Goal: Find contact information: Find contact information

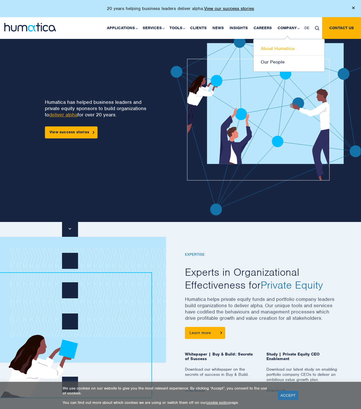
click at [282, 46] on link "About Humatica" at bounding box center [289, 48] width 71 height 13
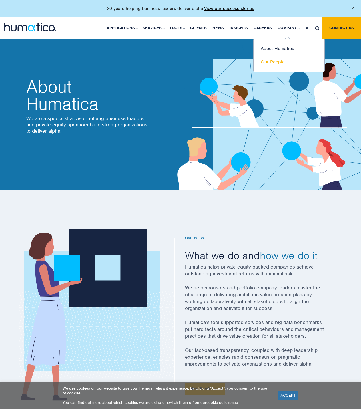
click at [270, 61] on link "Our People" at bounding box center [289, 61] width 71 height 13
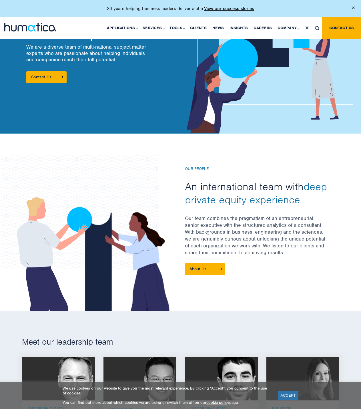
scroll to position [114, 0]
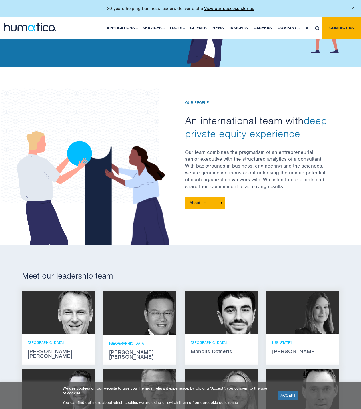
click at [167, 175] on icon at bounding box center [99, 186] width 177 height 124
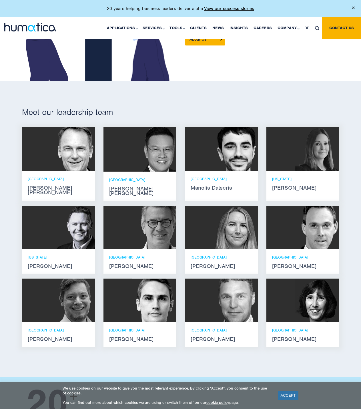
scroll to position [286, 0]
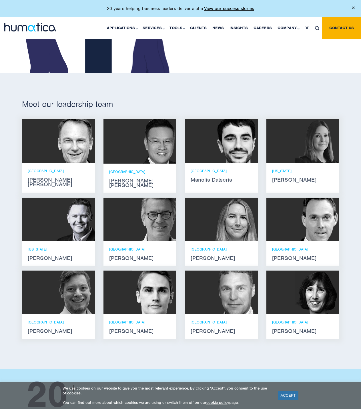
click at [121, 170] on p "[GEOGRAPHIC_DATA]" at bounding box center [139, 171] width 61 height 5
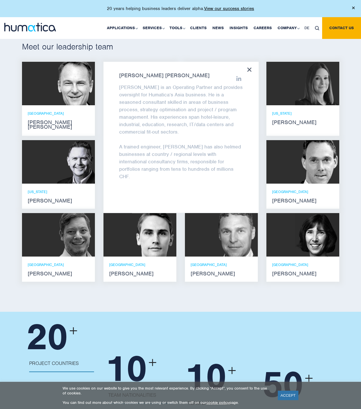
scroll to position [343, 0]
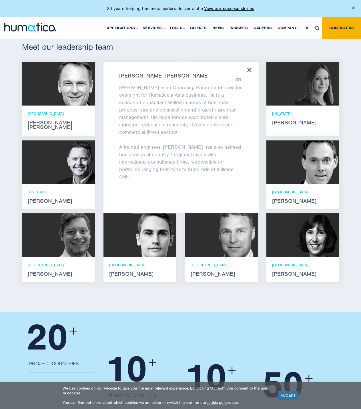
click at [246, 70] on div "[PERSON_NAME] [PERSON_NAME] is an Operating Partner and provides oversight for …" at bounding box center [180, 137] width 155 height 151
click at [247, 69] on div "[PERSON_NAME] [PERSON_NAME] is an Operating Partner and provides oversight for …" at bounding box center [180, 137] width 155 height 151
click at [249, 68] on icon at bounding box center [249, 70] width 4 height 4
